Goal: Task Accomplishment & Management: Use online tool/utility

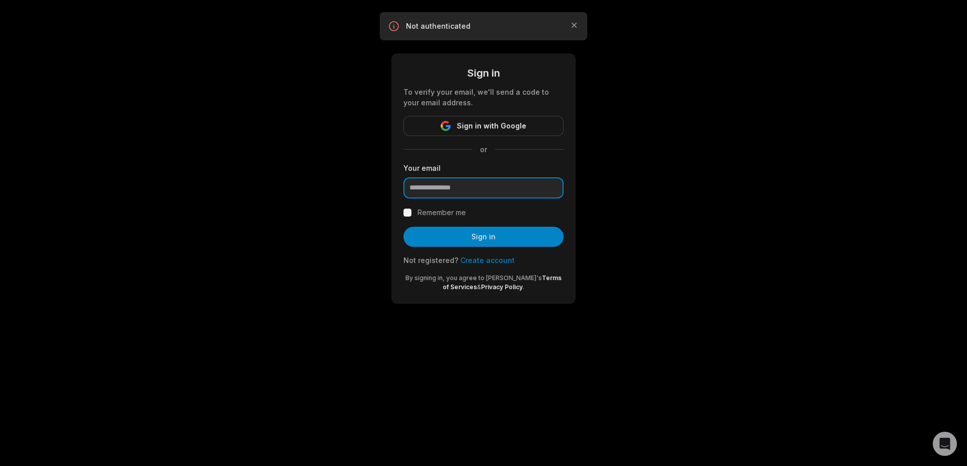
click at [430, 188] on input "email" at bounding box center [483, 187] width 160 height 21
type input "**********"
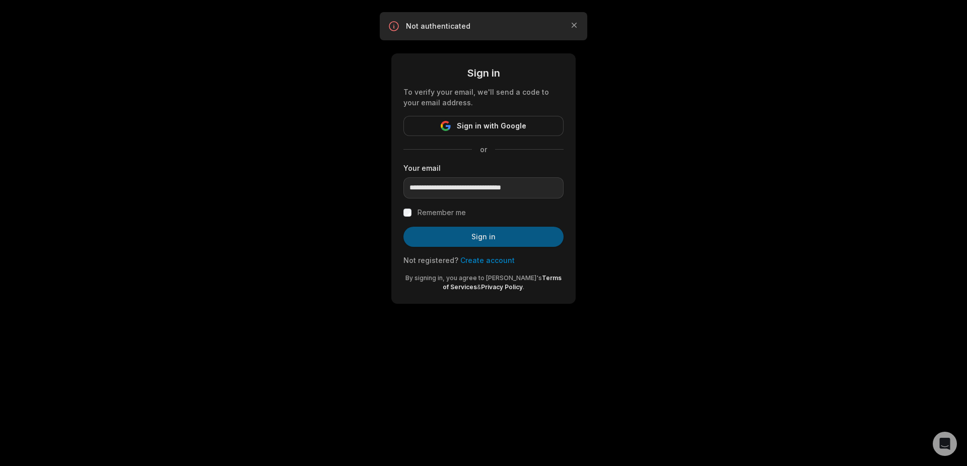
click at [476, 237] on button "Sign in" at bounding box center [483, 237] width 160 height 20
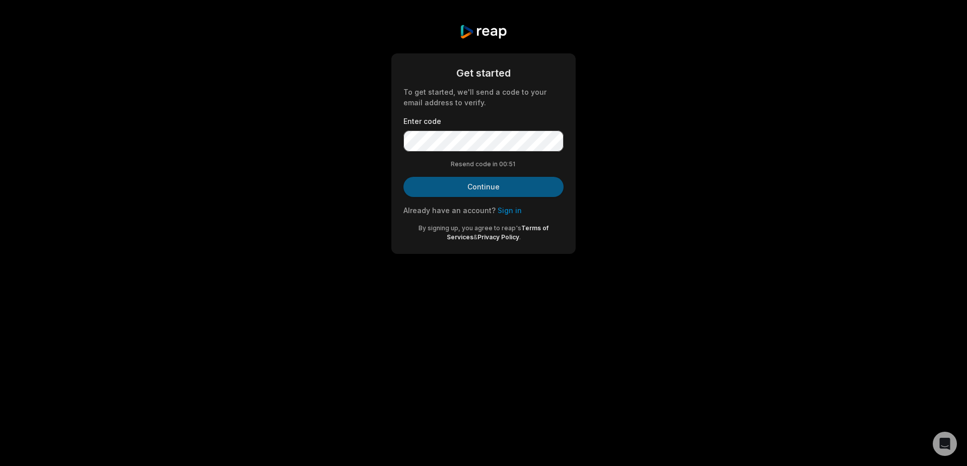
click at [513, 187] on button "Continue" at bounding box center [483, 187] width 160 height 20
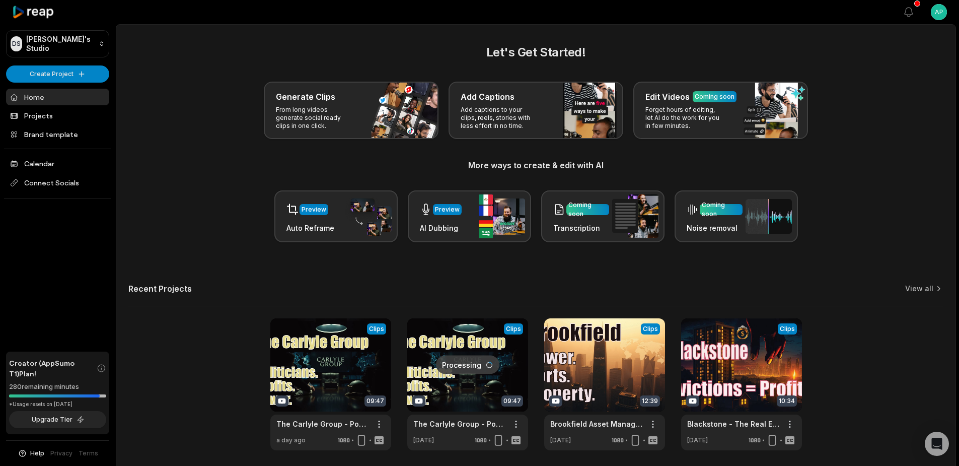
scroll to position [37, 0]
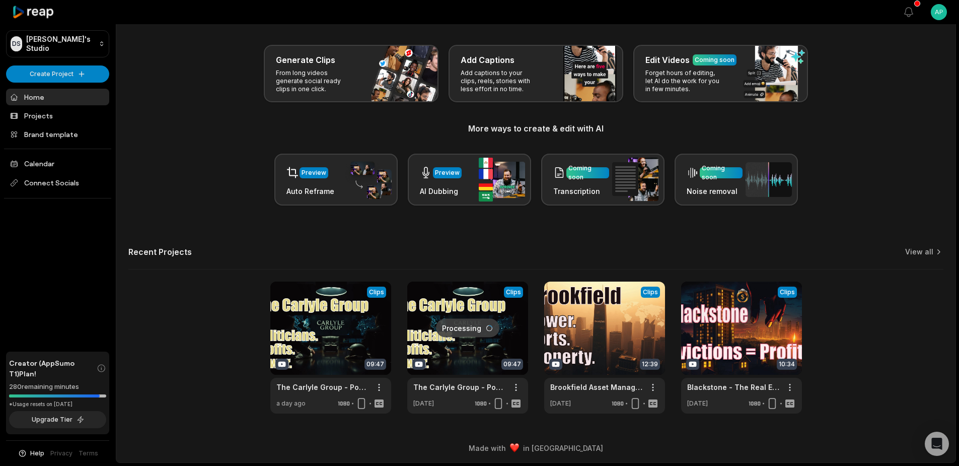
click at [459, 306] on link at bounding box center [467, 347] width 121 height 132
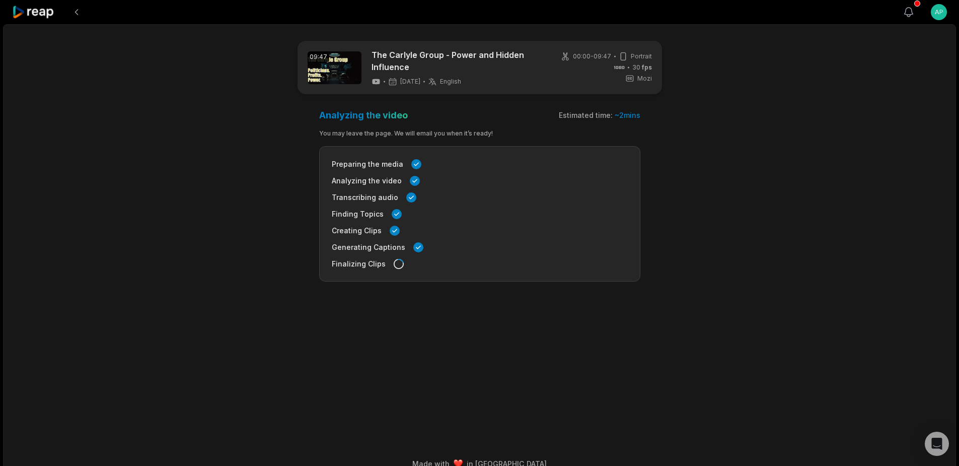
click at [910, 12] on icon "button" at bounding box center [909, 12] width 12 height 12
click at [910, 15] on icon "button" at bounding box center [909, 12] width 9 height 9
